Goal: Task Accomplishment & Management: Use online tool/utility

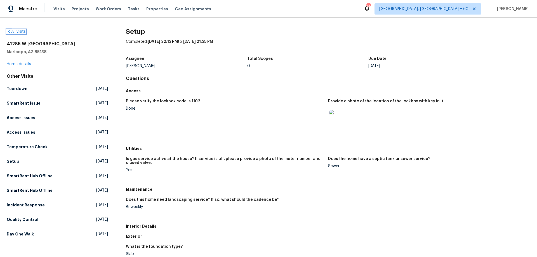
click at [11, 30] on icon at bounding box center [9, 31] width 4 height 4
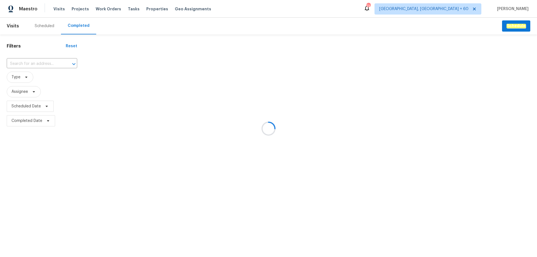
click at [38, 61] on div at bounding box center [268, 128] width 537 height 257
click at [33, 62] on div at bounding box center [268, 128] width 537 height 257
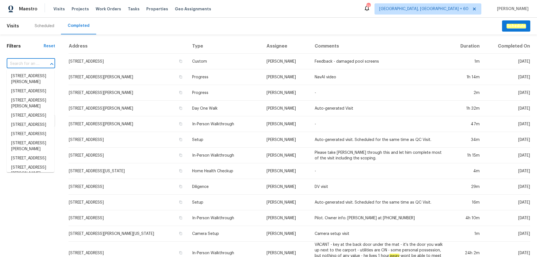
click at [26, 62] on input "text" at bounding box center [23, 64] width 33 height 9
paste input "Hi @[PERSON_NAME].vetrik, Good day!! Here is the G-Drive Link for the above pro…"
type input "Hi @[PERSON_NAME].vetrik, Good day!! Here is the G-Drive Link for the above pro…"
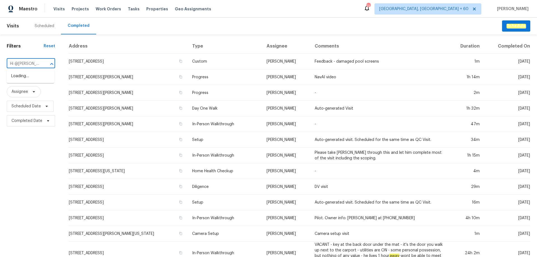
scroll to position [0, 166]
click at [26, 62] on input "Hi @[PERSON_NAME].vetrik, Good day!! Here is the G-Drive Link for the above pro…" at bounding box center [23, 64] width 33 height 9
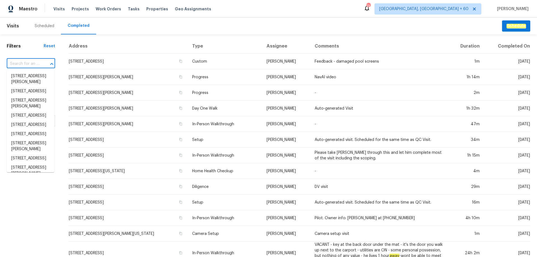
scroll to position [0, 0]
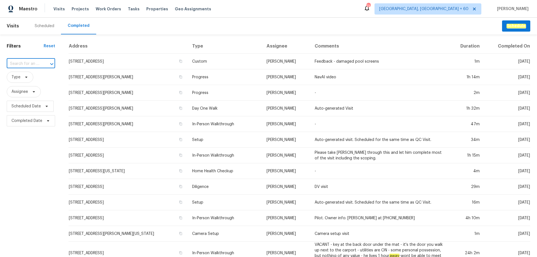
click at [25, 66] on input "text" at bounding box center [23, 64] width 33 height 9
type input "n"
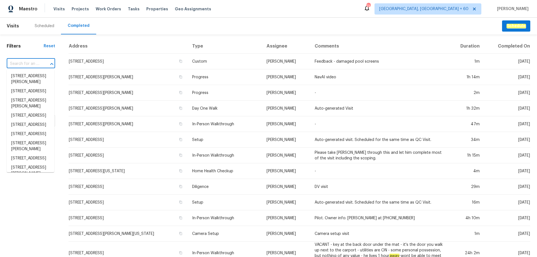
paste input "[STREET_ADDRESS][PERSON_NAME]"
type input "[STREET_ADDRESS][PERSON_NAME]"
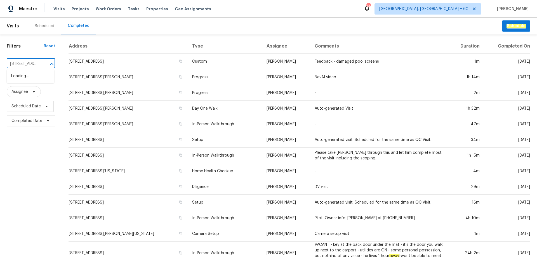
scroll to position [0, 36]
click at [25, 78] on li "[STREET_ADDRESS][PERSON_NAME]" at bounding box center [31, 79] width 48 height 15
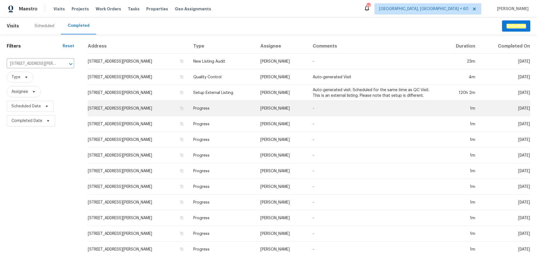
click at [197, 105] on td "Progress" at bounding box center [222, 109] width 67 height 16
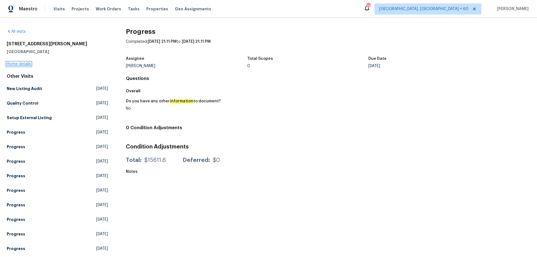
click at [22, 65] on link "Home details" at bounding box center [19, 64] width 24 height 4
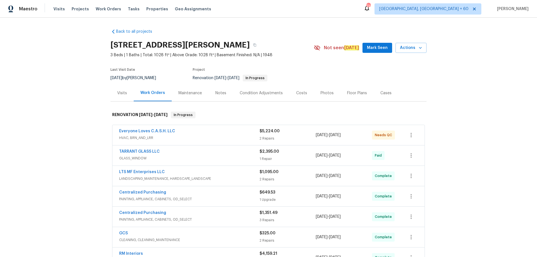
click at [321, 93] on div "Photos" at bounding box center [327, 93] width 13 height 6
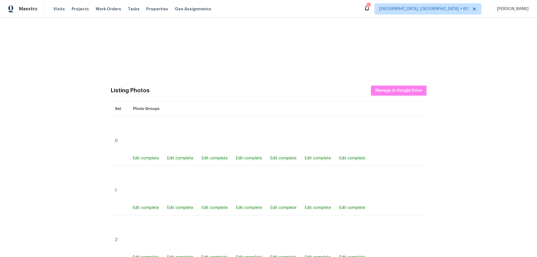
scroll to position [28, 0]
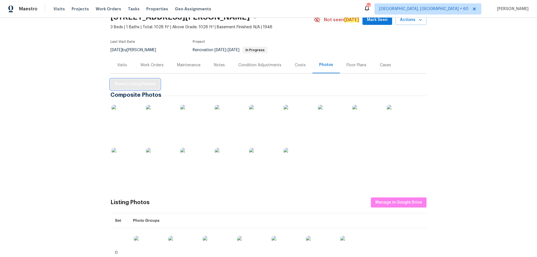
click at [139, 82] on span "Reset Listing Photos" at bounding box center [135, 84] width 41 height 7
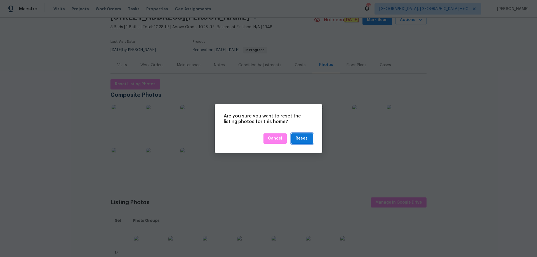
click at [300, 140] on div "Reset" at bounding box center [301, 138] width 11 height 7
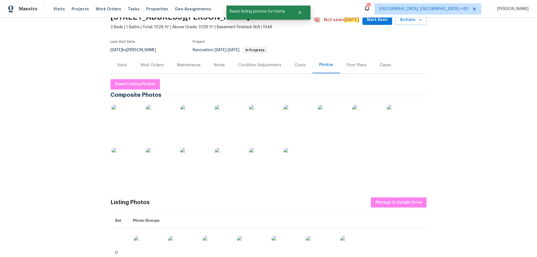
scroll to position [0, 0]
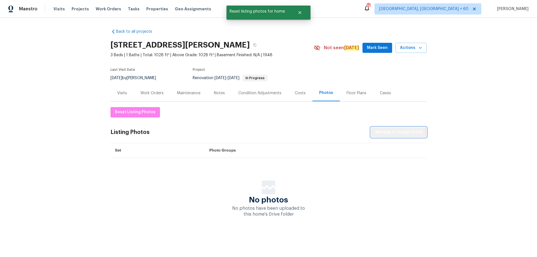
click at [392, 135] on span "Manage in Google Drive" at bounding box center [399, 132] width 47 height 7
